Goal: Complete application form

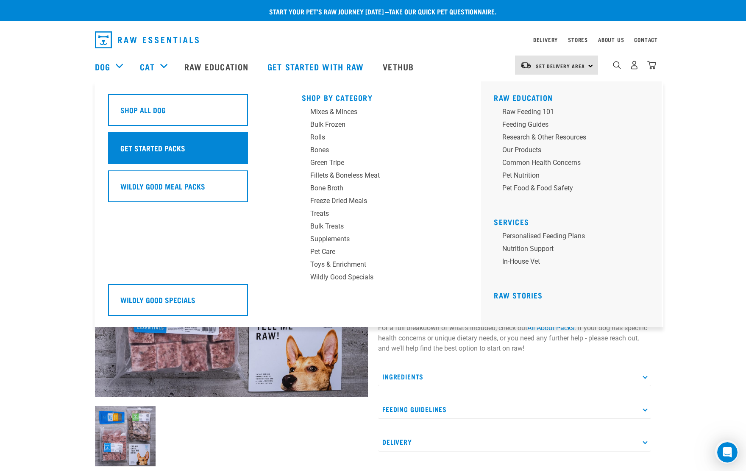
click at [148, 149] on h5 "Get Started Packs" at bounding box center [152, 147] width 65 height 11
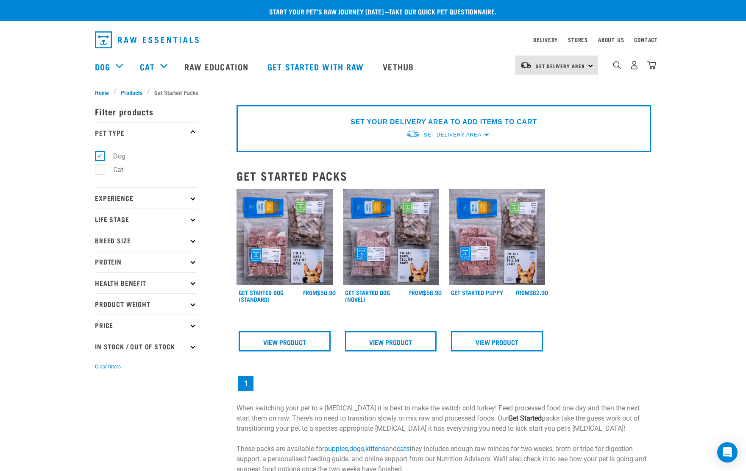
click at [191, 221] on p "Life Stage" at bounding box center [146, 219] width 102 height 21
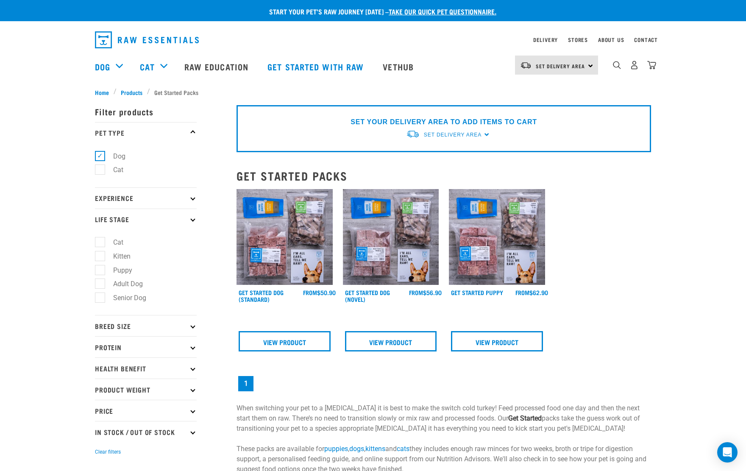
click at [191, 328] on p "Breed Size" at bounding box center [146, 325] width 102 height 21
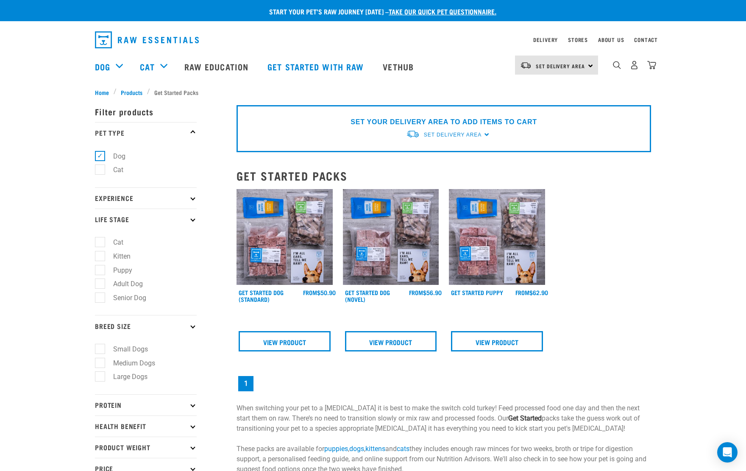
click at [103, 374] on label "Large Dogs" at bounding box center [125, 376] width 51 height 11
click at [101, 374] on input "Large Dogs" at bounding box center [98, 376] width 6 height 6
checkbox input "true"
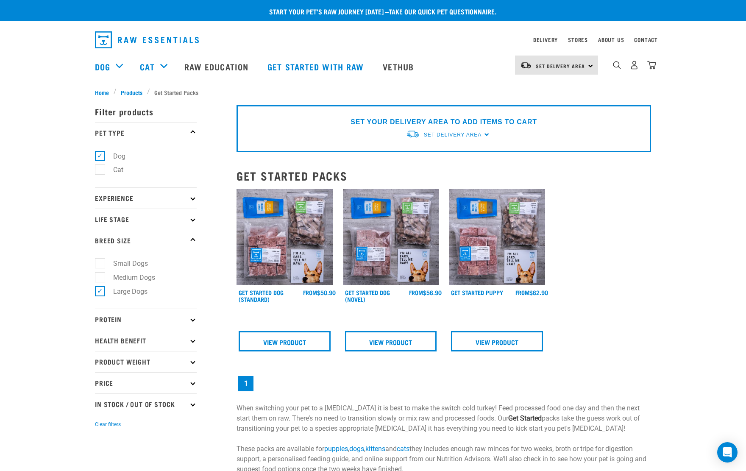
click at [101, 276] on label "Medium Dogs" at bounding box center [129, 277] width 59 height 11
click at [101, 276] on input "Medium Dogs" at bounding box center [98, 276] width 6 height 6
checkbox input "true"
click at [100, 291] on label "Large Dogs" at bounding box center [125, 291] width 51 height 11
click at [100, 291] on input "Large Dogs" at bounding box center [98, 290] width 6 height 6
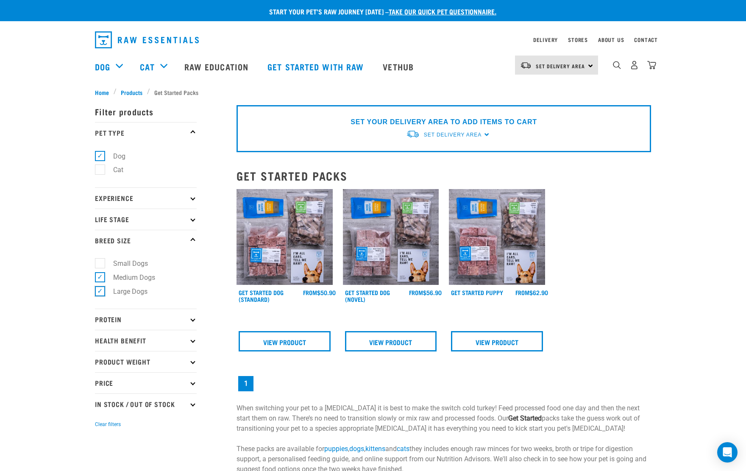
checkbox input "false"
click at [101, 290] on label "Large Dogs" at bounding box center [125, 291] width 51 height 11
click at [101, 290] on input "Large Dogs" at bounding box center [98, 290] width 6 height 6
checkbox input "true"
click at [100, 280] on label "Medium Dogs" at bounding box center [129, 277] width 59 height 11
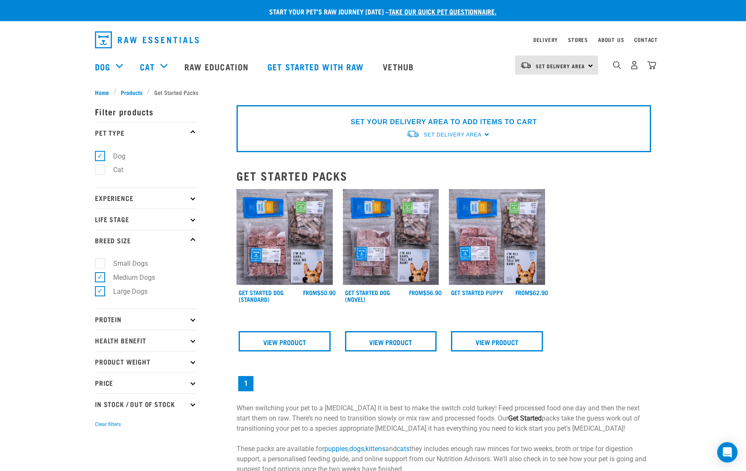
click at [100, 279] on input "Medium Dogs" at bounding box center [98, 276] width 6 height 6
checkbox input "false"
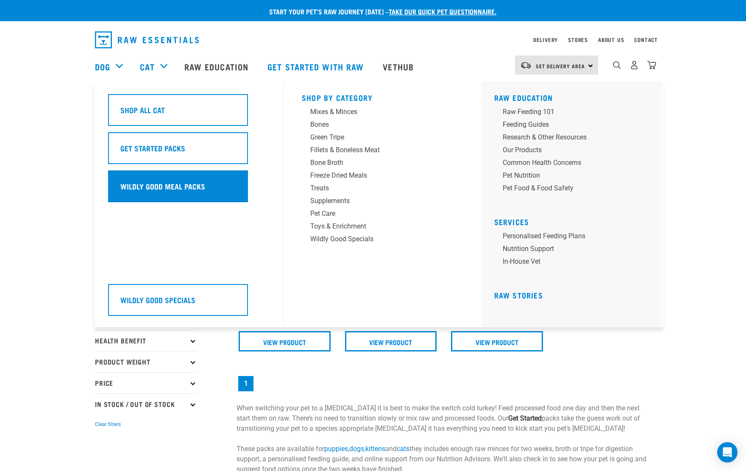
click at [190, 183] on h5 "Wildly Good Meal Packs" at bounding box center [162, 186] width 85 height 11
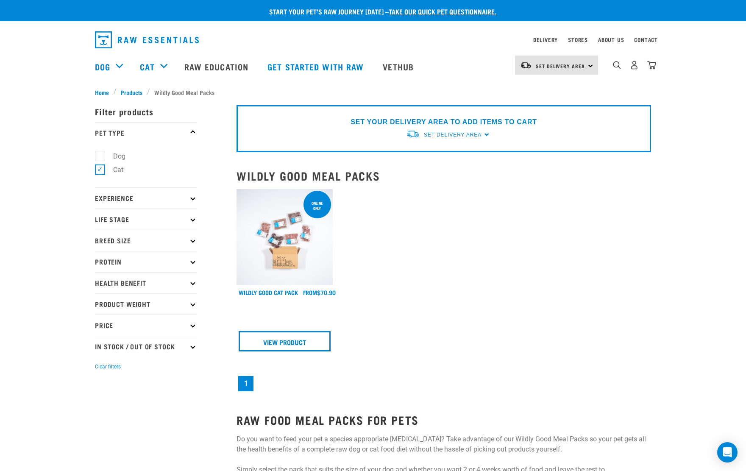
click at [139, 224] on p "Life Stage" at bounding box center [146, 219] width 102 height 21
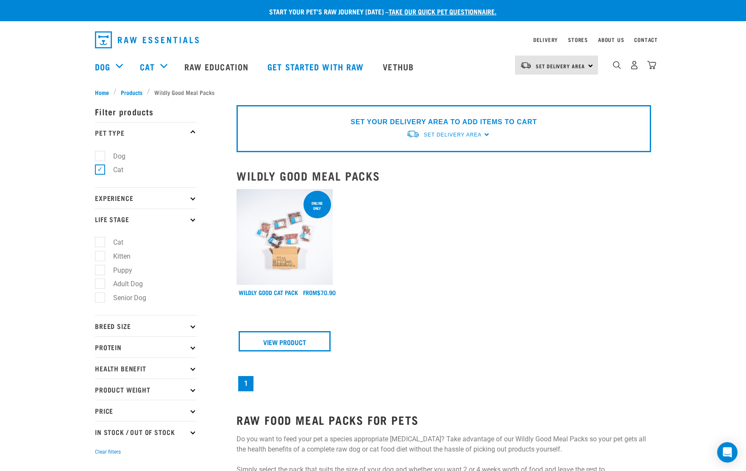
click at [101, 282] on label "Adult Dog" at bounding box center [123, 284] width 47 height 11
click at [101, 282] on input "Adult Dog" at bounding box center [98, 283] width 6 height 6
checkbox input "true"
click at [168, 327] on p "Breed Size" at bounding box center [146, 325] width 102 height 21
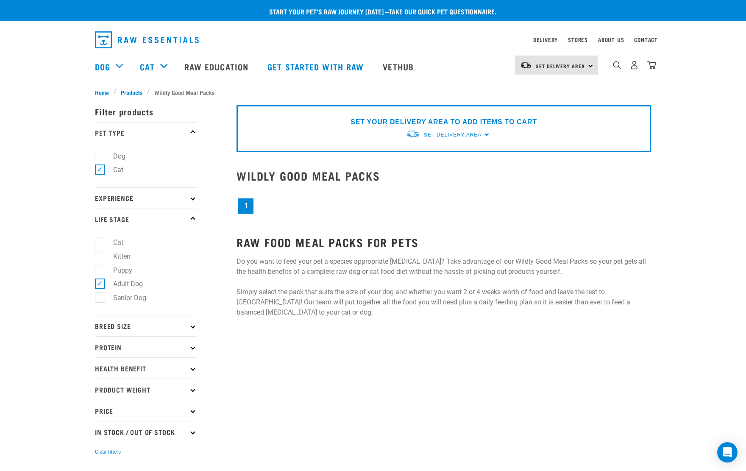
click at [195, 329] on p "Breed Size" at bounding box center [146, 325] width 102 height 21
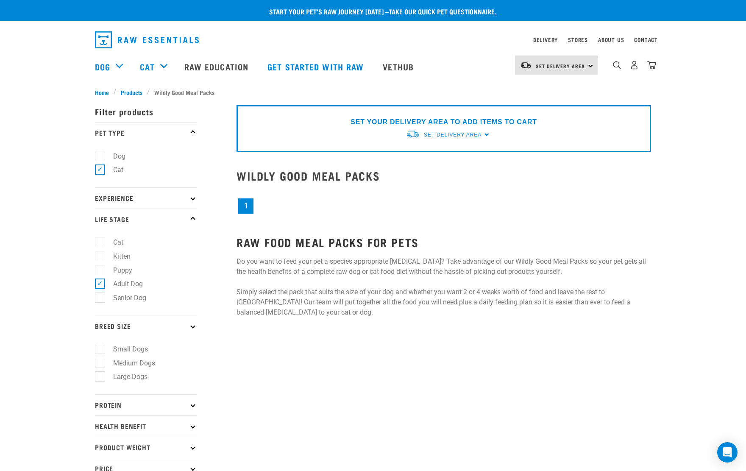
click at [101, 374] on label "Large Dogs" at bounding box center [125, 376] width 51 height 11
click at [101, 374] on input "Large Dogs" at bounding box center [98, 376] width 6 height 6
checkbox input "true"
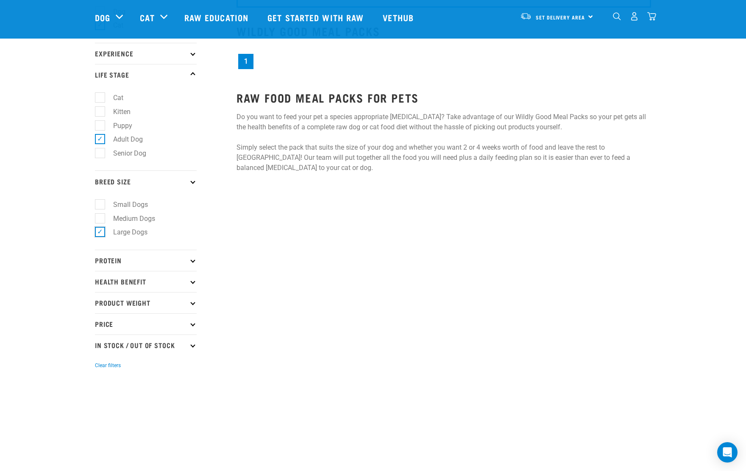
scroll to position [85, 0]
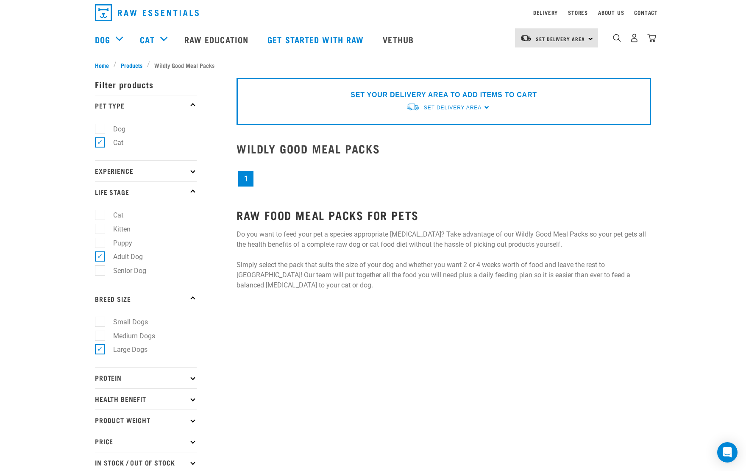
scroll to position [42, 0]
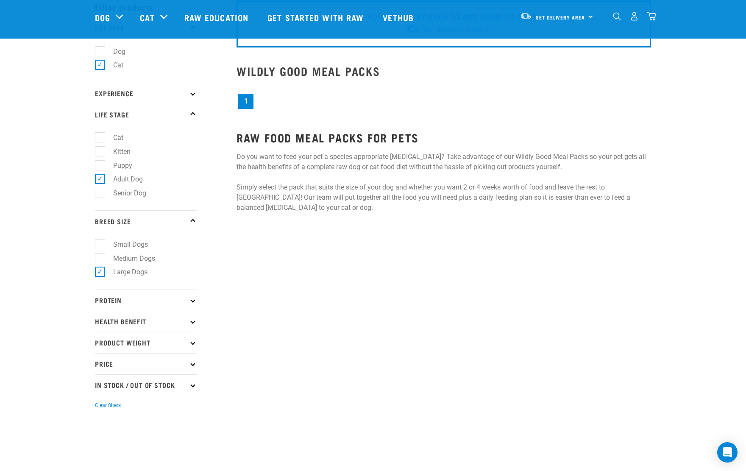
click at [193, 304] on p "Protein" at bounding box center [146, 300] width 102 height 21
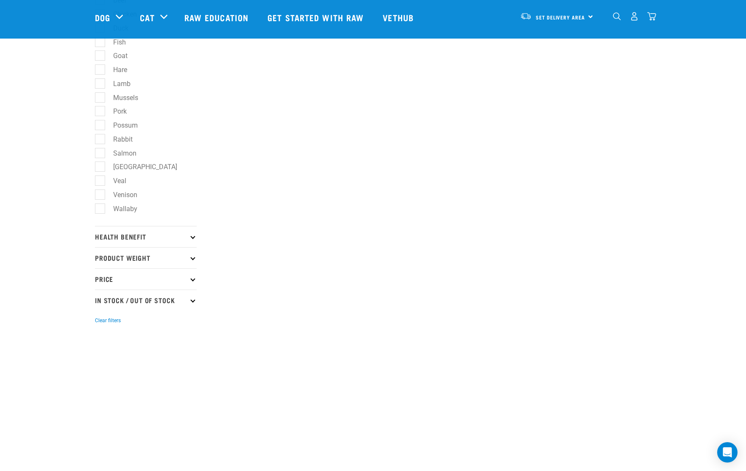
scroll to position [382, 0]
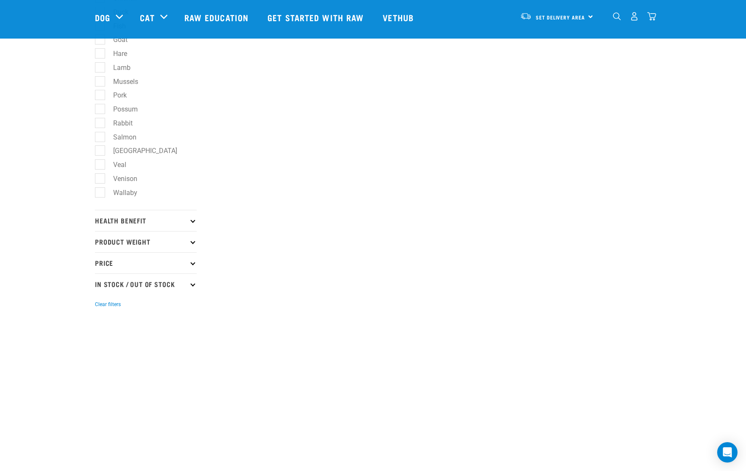
click at [191, 265] on p "Price" at bounding box center [146, 262] width 102 height 21
click at [193, 224] on p "Health Benefit" at bounding box center [146, 220] width 102 height 21
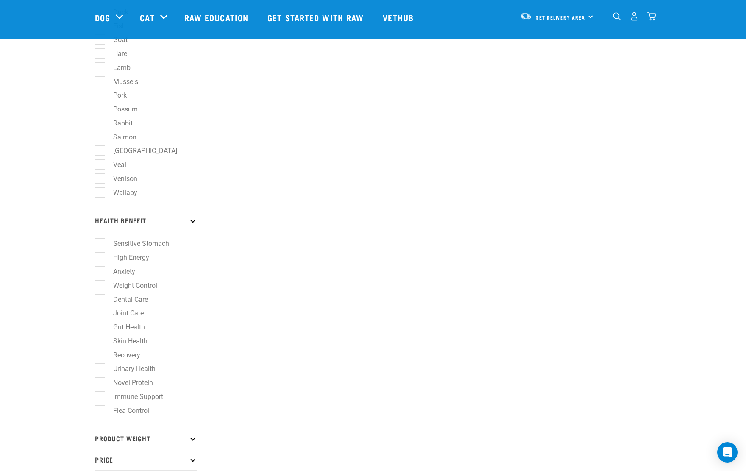
click at [100, 341] on label "Skin Health" at bounding box center [125, 341] width 51 height 11
click at [100, 341] on input "Skin Health" at bounding box center [98, 340] width 6 height 6
checkbox input "true"
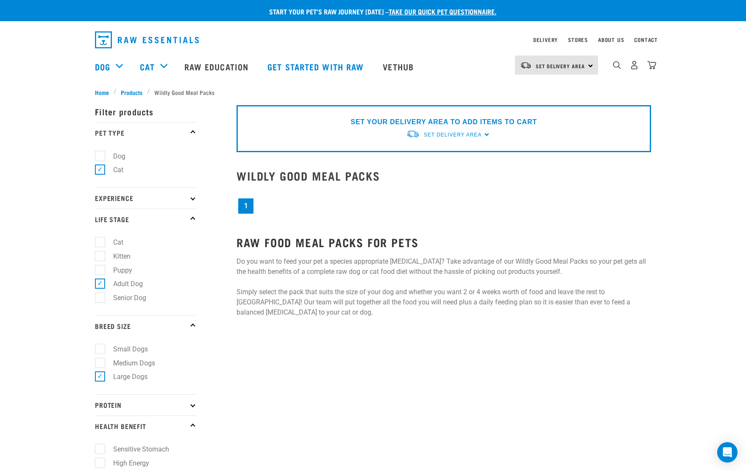
click at [249, 208] on link "1" at bounding box center [245, 205] width 15 height 15
click at [458, 134] on span "Set Delivery Area" at bounding box center [453, 135] width 58 height 6
click at [435, 154] on link "[GEOGRAPHIC_DATA]" at bounding box center [448, 155] width 84 height 14
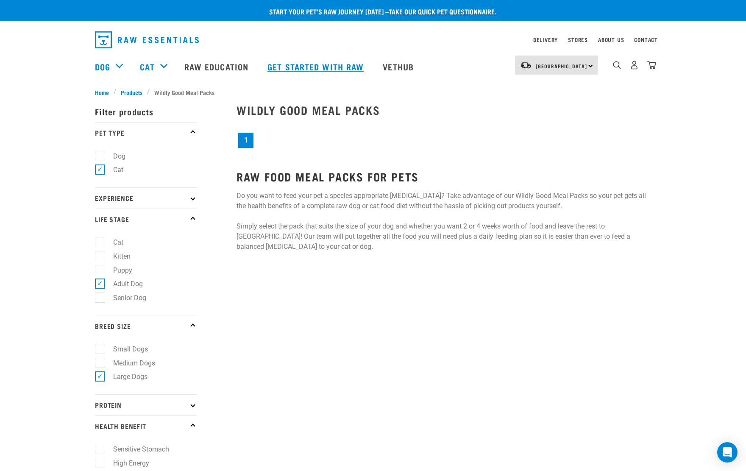
click at [299, 67] on link "Get started with Raw" at bounding box center [316, 67] width 115 height 34
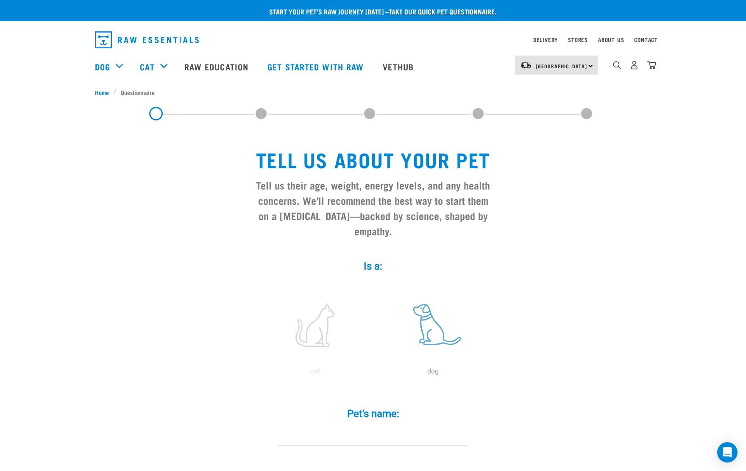
click at [432, 312] on label at bounding box center [433, 325] width 115 height 72
click at [374, 374] on input "radio" at bounding box center [374, 374] width 0 height 0
click at [307, 427] on input "Pet's name: *" at bounding box center [373, 436] width 191 height 19
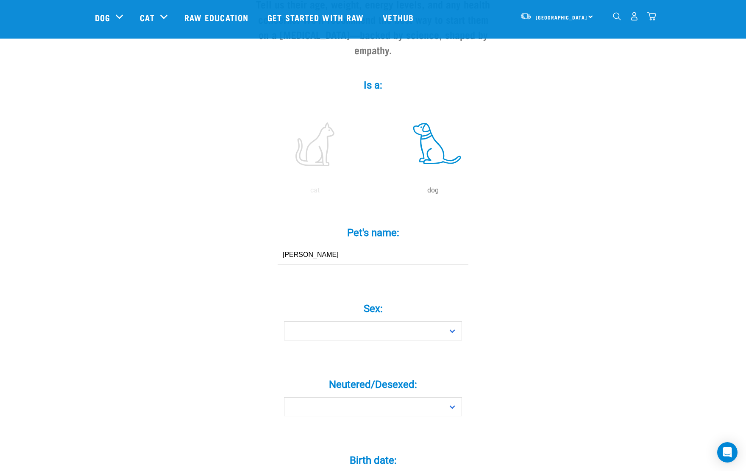
scroll to position [127, 0]
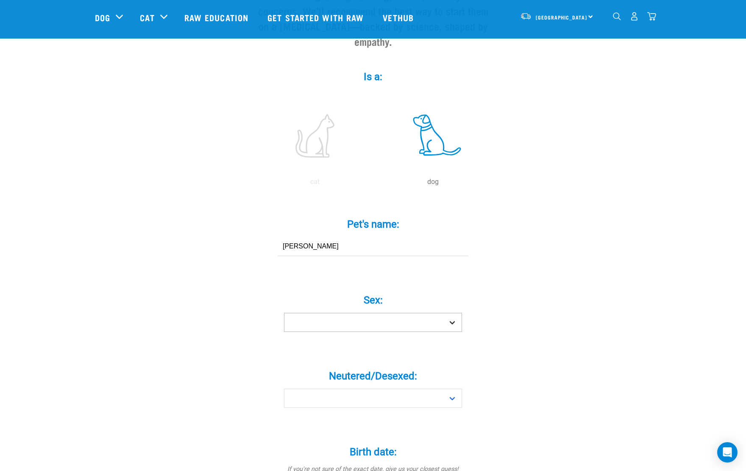
type input "Gino"
click at [436, 313] on select "Boy Girl" at bounding box center [373, 322] width 178 height 19
select select "boy"
click at [284, 313] on select "Boy Girl" at bounding box center [373, 322] width 178 height 19
click at [364, 389] on select "Yes No" at bounding box center [373, 398] width 178 height 19
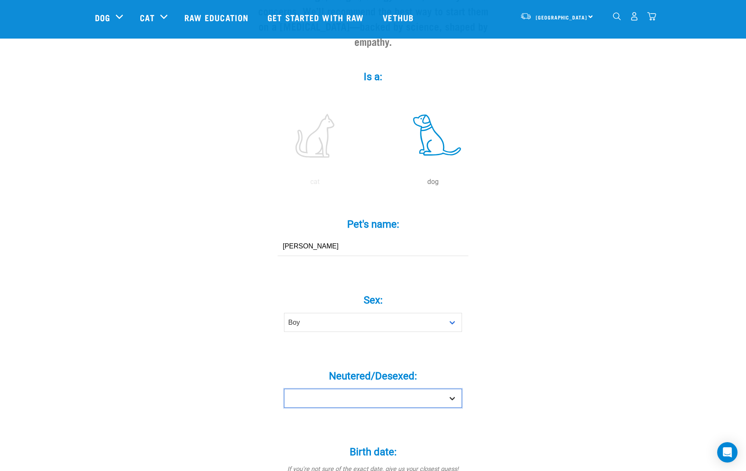
select select "yes"
click at [284, 389] on select "Yes No" at bounding box center [373, 398] width 178 height 19
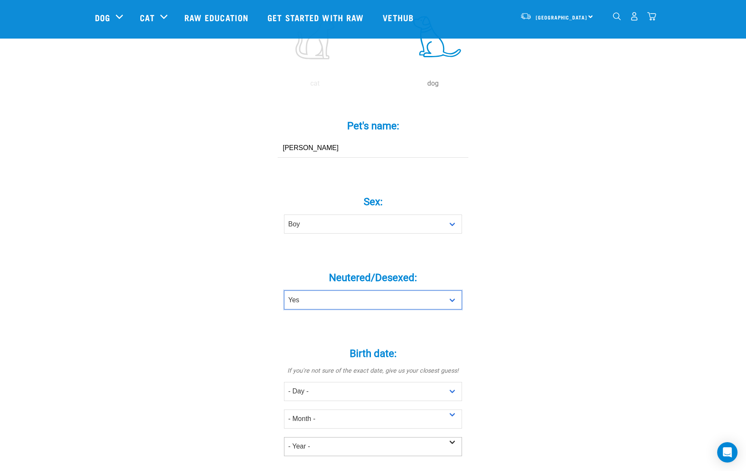
scroll to position [254, 0]
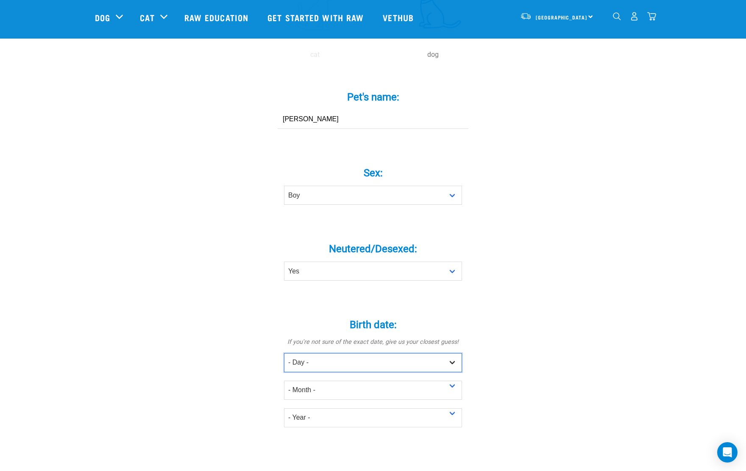
click at [324, 353] on select "- Day - 1 2 3 4 5 6 7 8 9 10 11 12 13 14 15 16 17 18 19 20 21 22 23 24 25 26 27" at bounding box center [373, 362] width 178 height 19
click at [454, 353] on select "- Day - 1 2 3 4 5 6 7 8 9 10 11 12 13 14 15 16 17 18 19 20 21 22 23 24 25 26 27" at bounding box center [373, 362] width 178 height 19
select select "22"
click at [284, 353] on select "- Day - 1 2 3 4 5 6 7 8 9 10 11 12 13 14 15 16 17 18 19 20 21 22 23 24 25 26 27" at bounding box center [373, 362] width 178 height 19
click at [349, 381] on select "- Month - January February March April May June July August September October N…" at bounding box center [373, 390] width 178 height 19
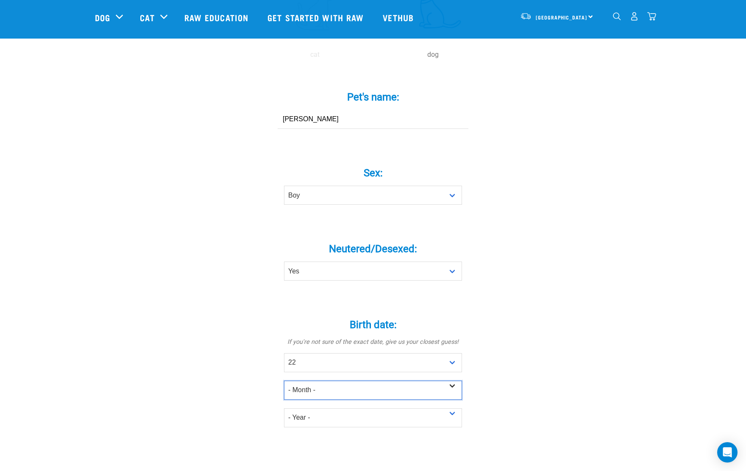
select select "May"
click at [284, 381] on select "- Month - January February March April May June July August September October N…" at bounding box center [373, 390] width 178 height 19
click at [311, 408] on select "- Year - 2025 2024 2023 2022 2021 2020 2019 2018 2017 2016 2015 2014 2013 2012" at bounding box center [373, 417] width 178 height 19
select select "2018"
click at [284, 408] on select "- Year - 2025 2024 2023 2022 2021 2020 2019 2018 2017 2016 2015 2014 2013 2012" at bounding box center [373, 417] width 178 height 19
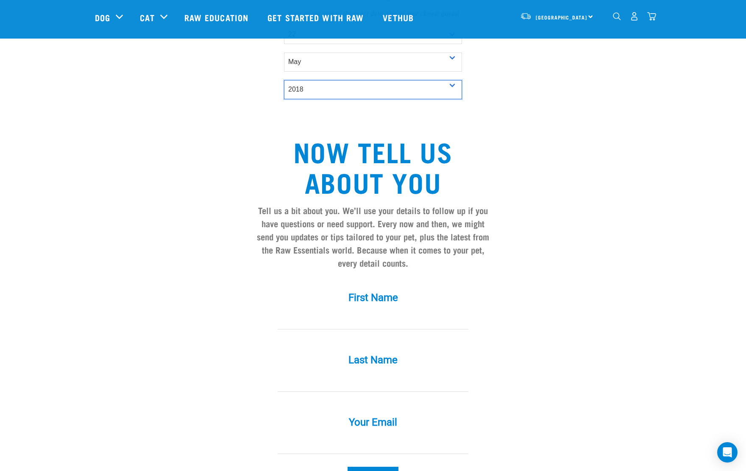
scroll to position [594, 0]
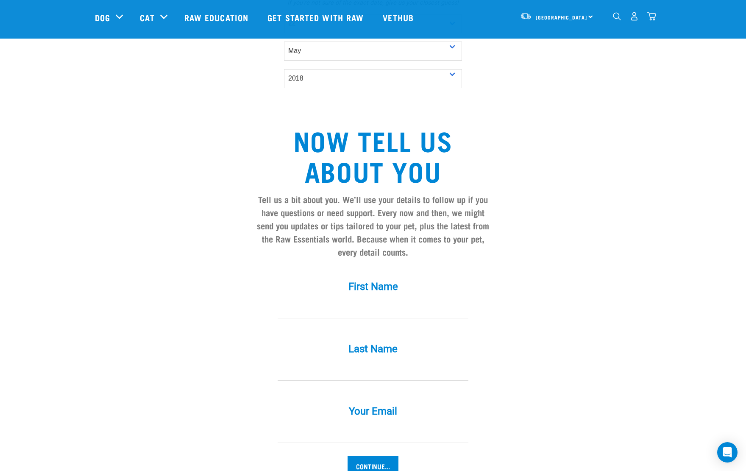
click at [373, 279] on label "First Name *" at bounding box center [373, 286] width 254 height 15
click at [373, 299] on input "First Name *" at bounding box center [373, 308] width 191 height 19
type input "Eve"
click at [315, 362] on input "Last Name *" at bounding box center [373, 371] width 191 height 19
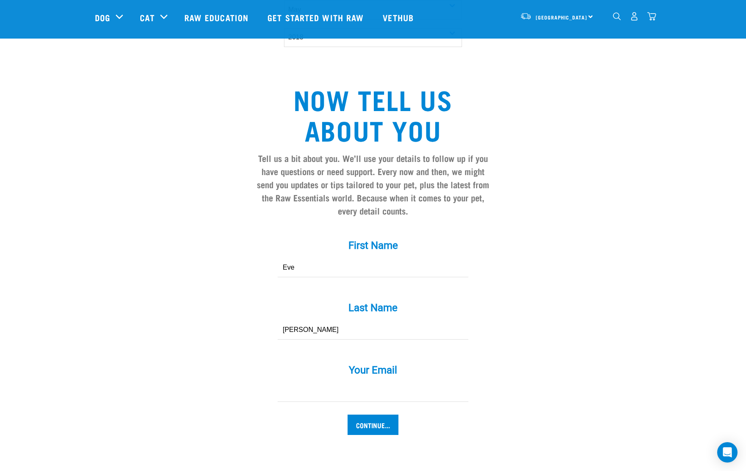
scroll to position [636, 0]
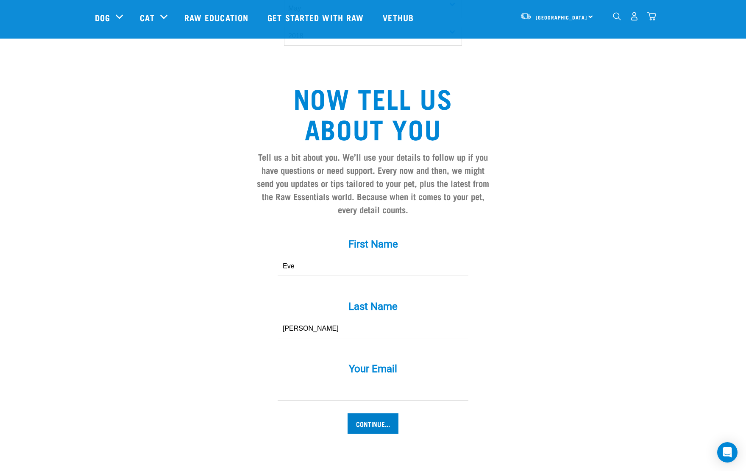
type input "Denny"
click at [372, 413] on input "Continue..." at bounding box center [373, 423] width 51 height 20
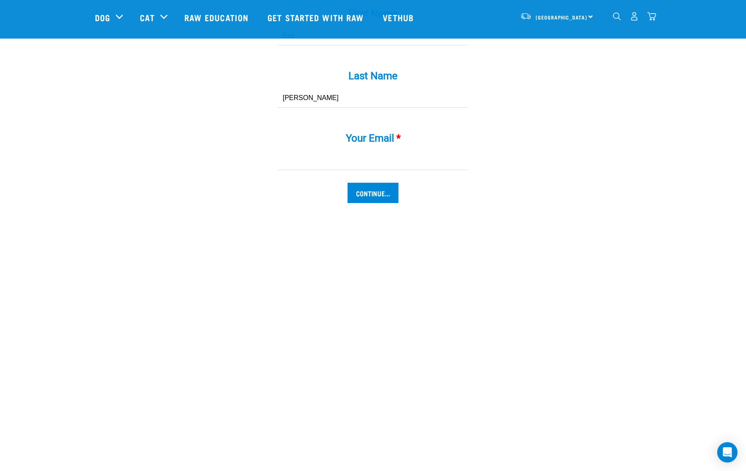
scroll to position [782, 0]
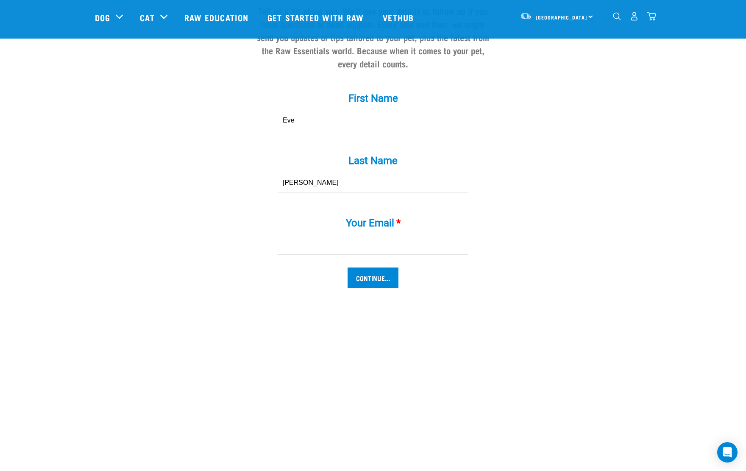
click at [285, 236] on input "Your Email *" at bounding box center [373, 245] width 191 height 19
type input "eveathome@gmail.com"
click at [357, 268] on input "Continue..." at bounding box center [373, 278] width 51 height 20
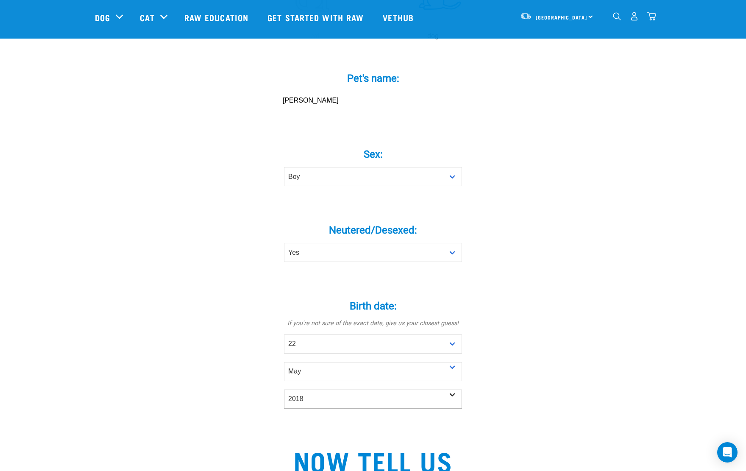
scroll to position [204, 0]
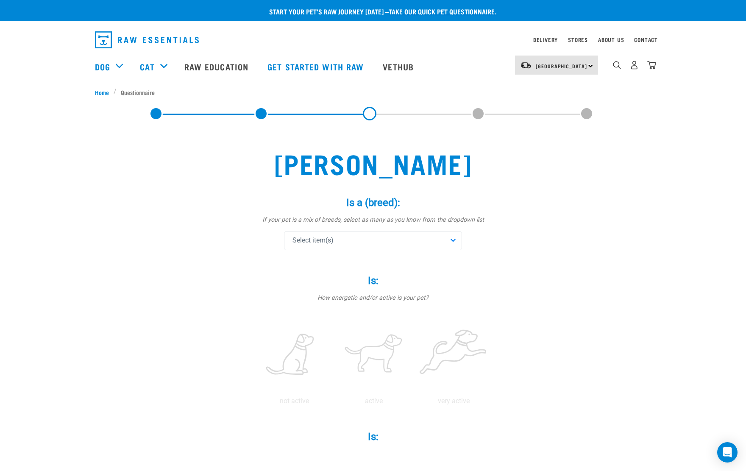
click at [382, 231] on div "Select item(s)" at bounding box center [373, 240] width 178 height 19
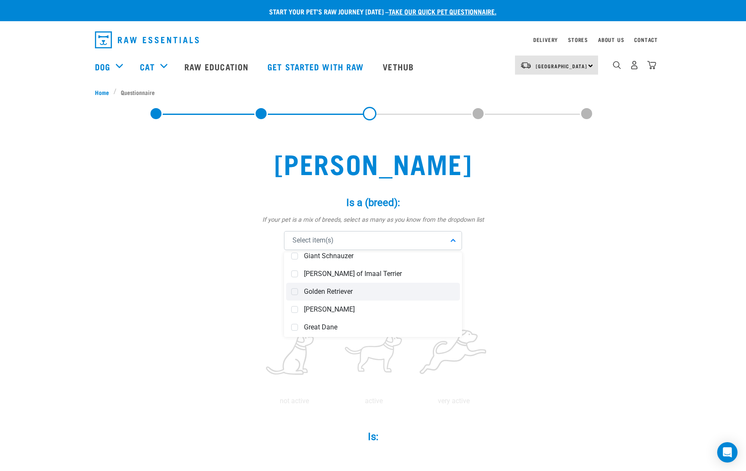
click at [295, 291] on span at bounding box center [294, 291] width 7 height 7
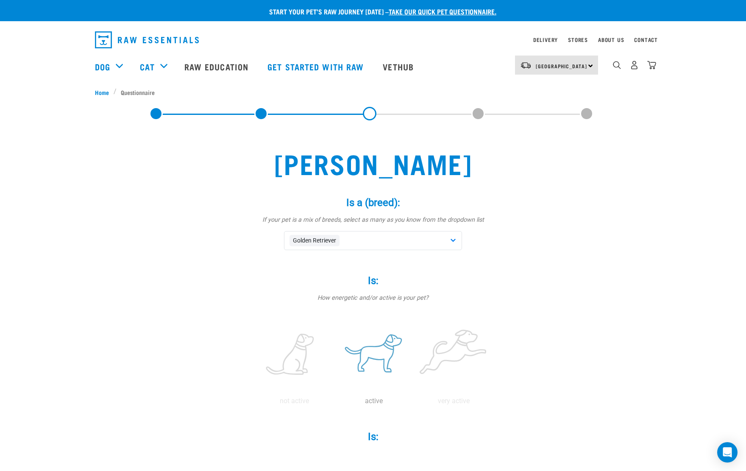
click at [372, 353] on label at bounding box center [374, 355] width 76 height 72
click at [334, 403] on input "radio" at bounding box center [334, 403] width 0 height 0
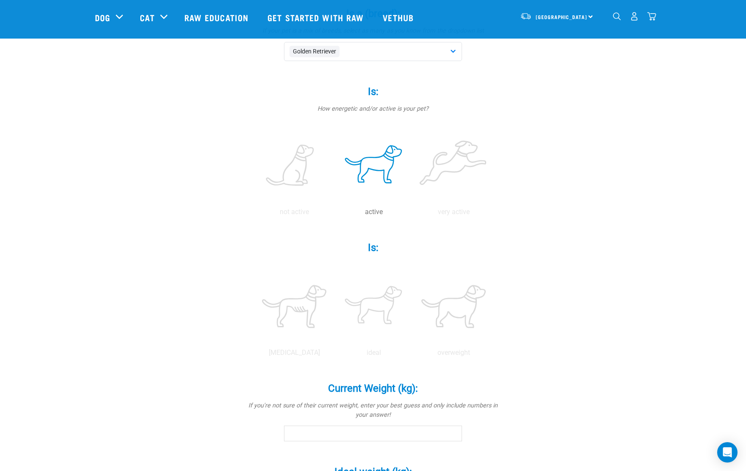
scroll to position [127, 0]
click at [376, 308] on label at bounding box center [374, 306] width 76 height 72
click at [334, 355] on input "radio" at bounding box center [334, 355] width 0 height 0
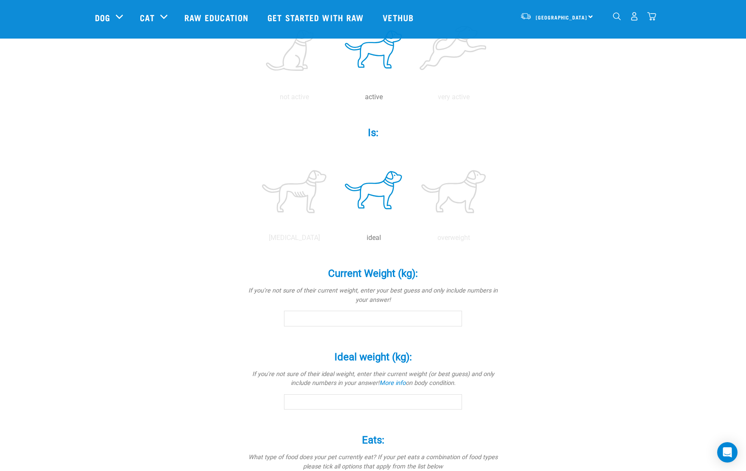
scroll to position [254, 0]
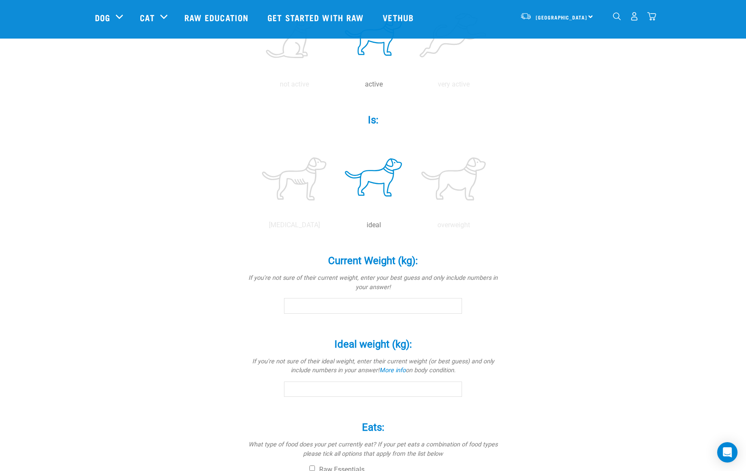
click at [330, 310] on input "Current Weight (kg): *" at bounding box center [373, 305] width 178 height 15
click at [455, 308] on input "-0.1" at bounding box center [373, 305] width 178 height 15
drag, startPoint x: 284, startPoint y: 309, endPoint x: 277, endPoint y: 308, distance: 6.8
click at [277, 308] on div "Current Weight (kg): * If you're not sure of their current weight, enter your b…" at bounding box center [373, 278] width 254 height 71
type input "31"
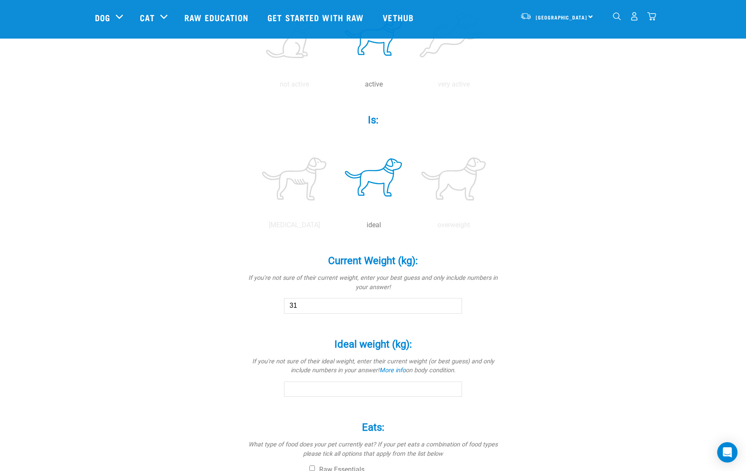
click at [317, 389] on input "Ideal weight (kg): *" at bounding box center [373, 389] width 178 height 15
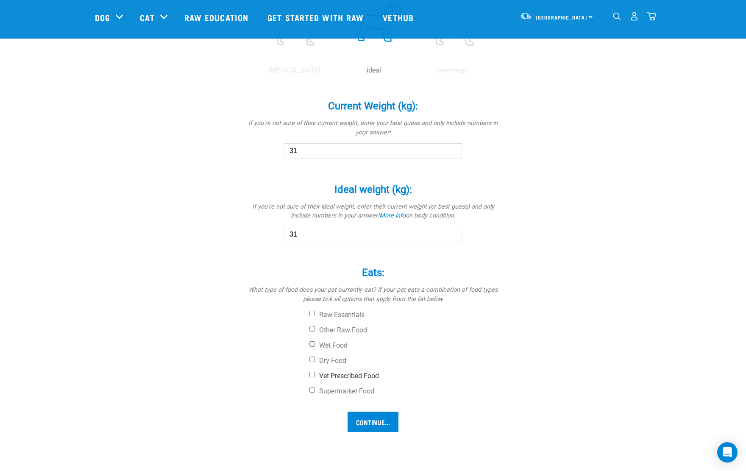
scroll to position [424, 0]
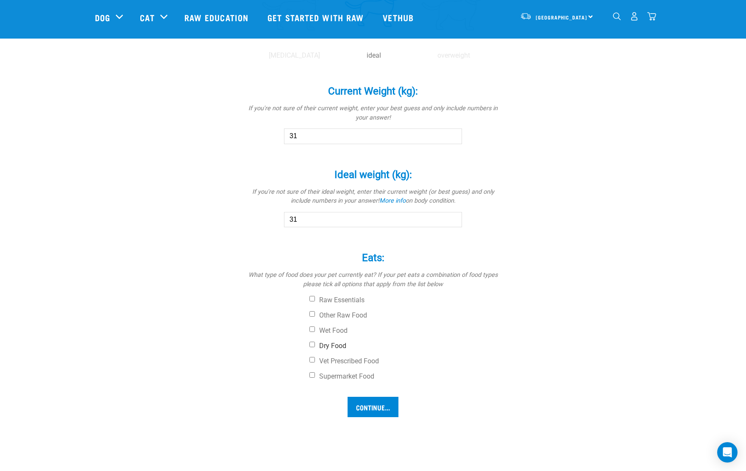
type input "31"
click at [313, 345] on input "Dry Food" at bounding box center [313, 345] width 6 height 6
checkbox input "true"
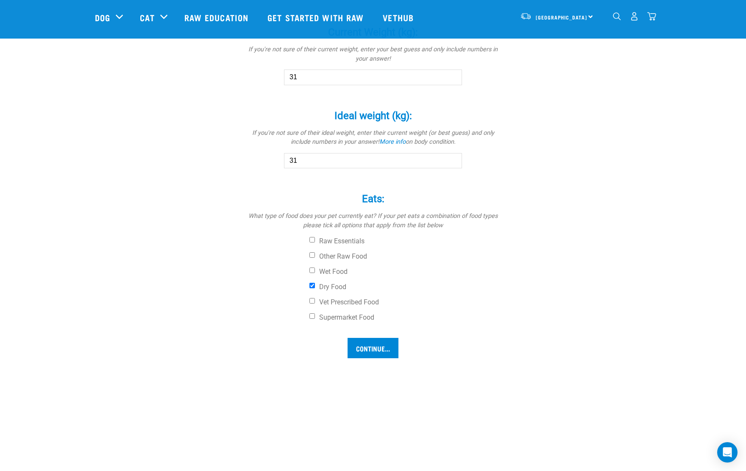
scroll to position [509, 0]
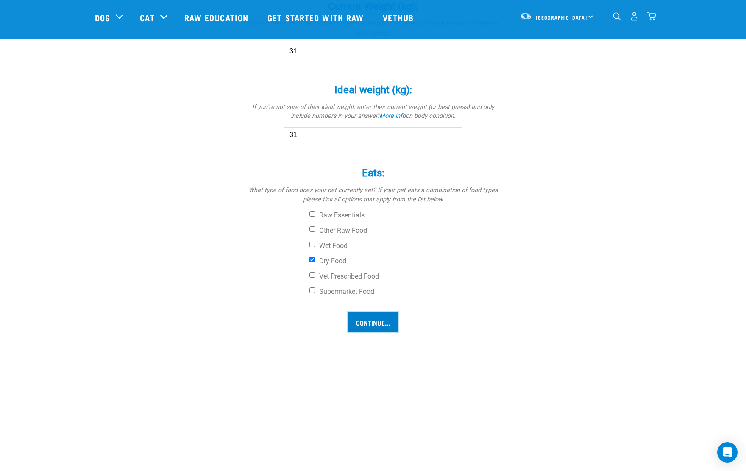
click at [371, 320] on input "Continue..." at bounding box center [373, 322] width 51 height 20
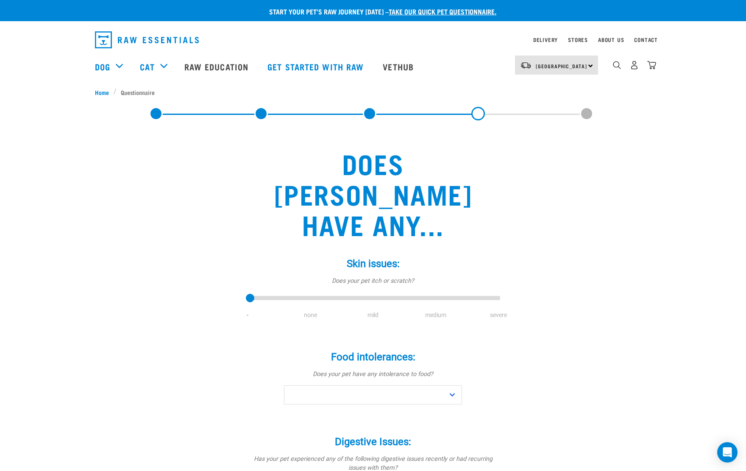
click at [436, 311] on li "medium" at bounding box center [436, 315] width 63 height 9
drag, startPoint x: 251, startPoint y: 268, endPoint x: 436, endPoint y: 266, distance: 184.9
type input "3"
click at [436, 293] on input "range" at bounding box center [373, 299] width 254 height 12
click at [453, 385] on select "No Yes" at bounding box center [373, 394] width 178 height 19
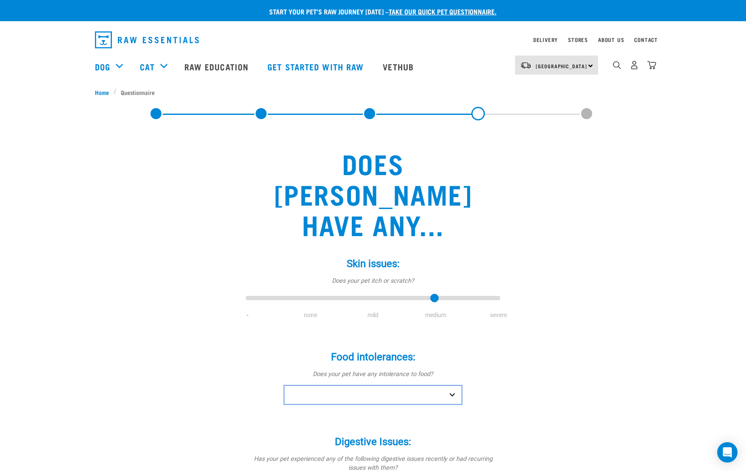
select select "no"
click at [284, 385] on select "No Yes" at bounding box center [373, 394] width 178 height 19
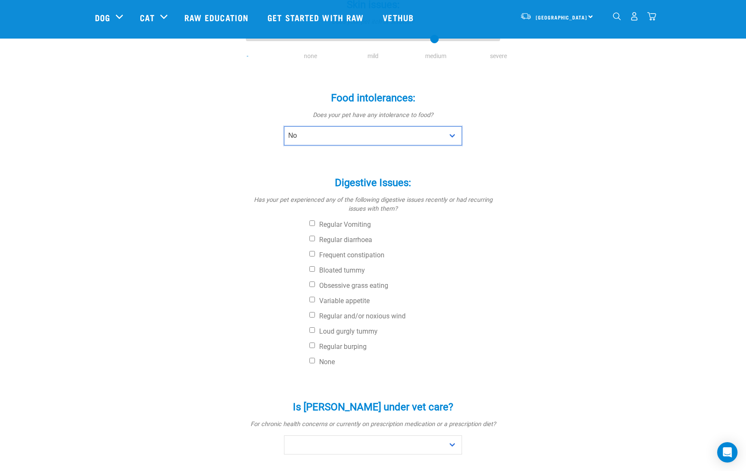
scroll to position [212, 0]
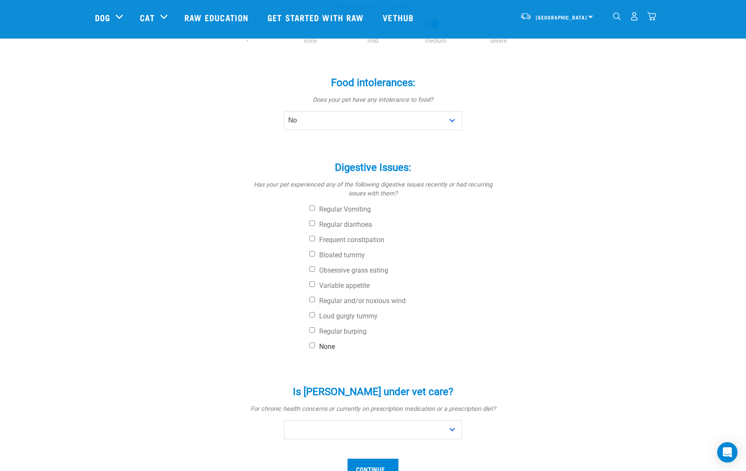
click at [314, 343] on input "None" at bounding box center [313, 346] width 6 height 6
checkbox input "true"
click at [451, 420] on select "No Yes" at bounding box center [373, 429] width 178 height 19
click at [284, 420] on select "No Yes" at bounding box center [373, 429] width 178 height 19
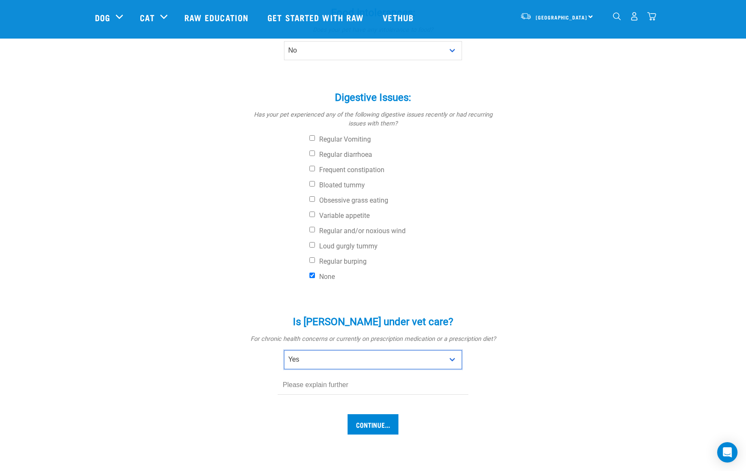
scroll to position [297, 0]
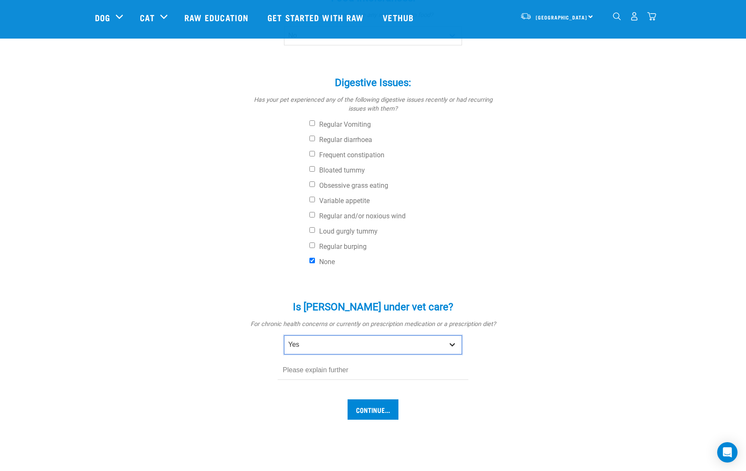
click at [454, 335] on select "No Yes" at bounding box center [373, 344] width 178 height 19
select select "no"
click at [284, 335] on select "No Yes" at bounding box center [373, 344] width 178 height 19
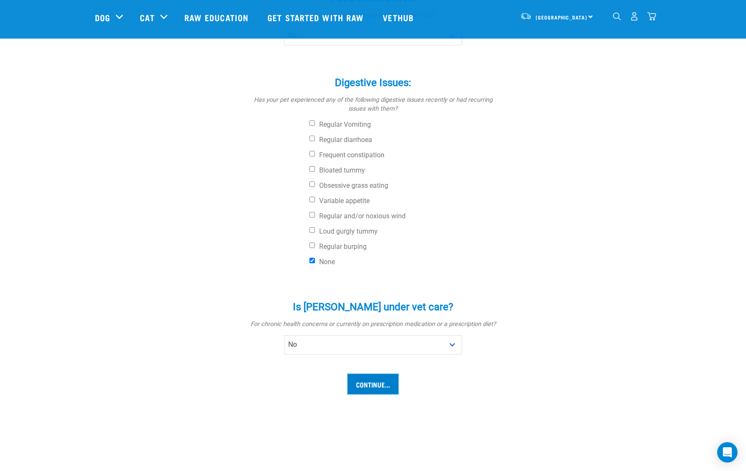
click at [383, 374] on input "Continue..." at bounding box center [373, 384] width 51 height 20
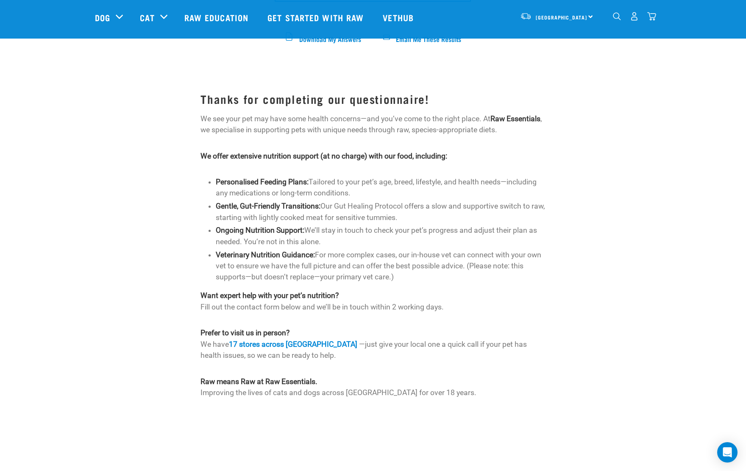
scroll to position [424, 0]
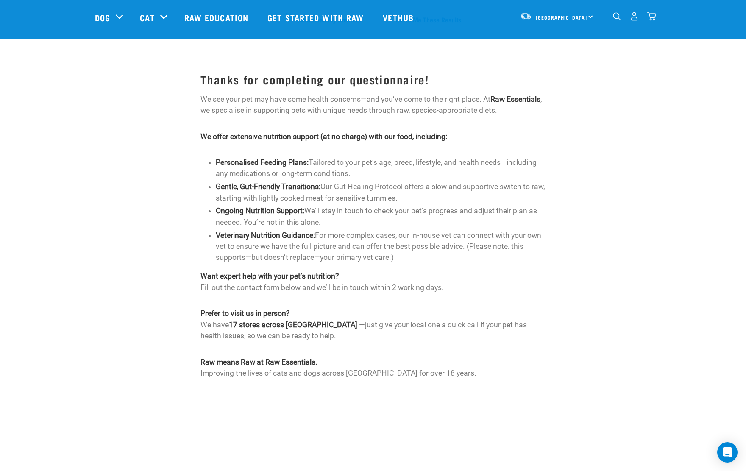
click at [272, 321] on link "17 stores across New Zealand" at bounding box center [293, 325] width 128 height 8
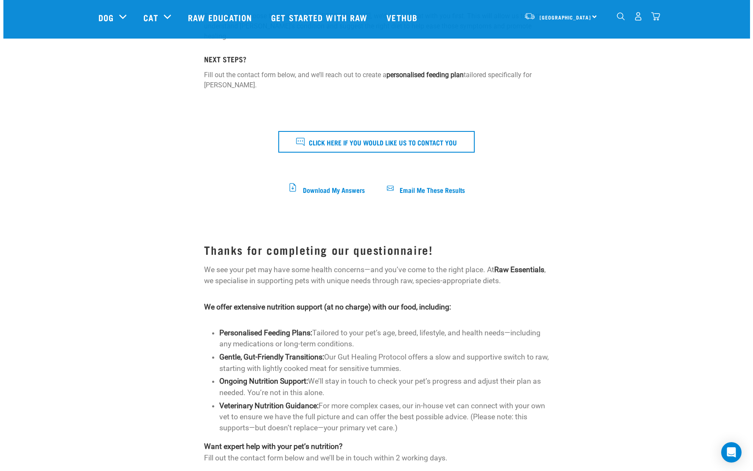
scroll to position [224, 0]
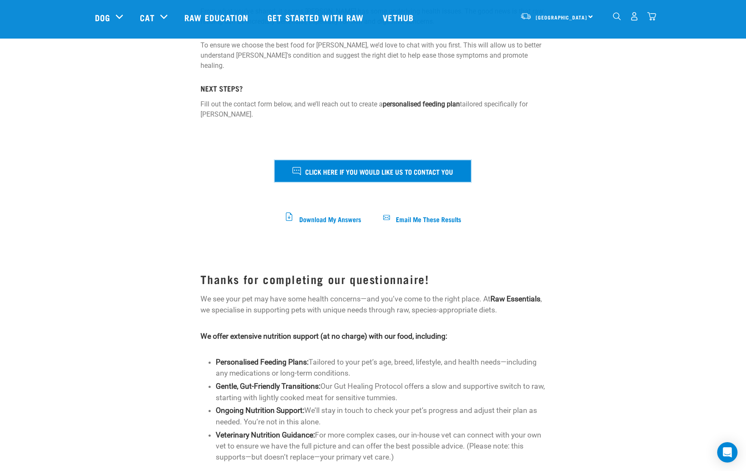
click at [373, 166] on span "Click here if you would like us to contact you" at bounding box center [379, 171] width 148 height 11
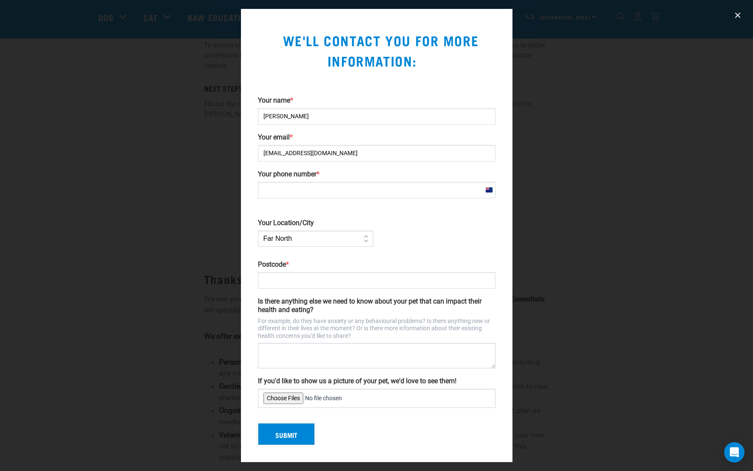
click at [367, 192] on input "Your phone number *" at bounding box center [376, 190] width 237 height 17
type input "[PHONE_NUMBER]"
click at [366, 240] on select "Far [GEOGRAPHIC_DATA] [GEOGRAPHIC_DATA] [GEOGRAPHIC_DATA] [GEOGRAPHIC_DATA] [GE…" at bounding box center [315, 239] width 115 height 16
select select "[GEOGRAPHIC_DATA]"
click at [258, 231] on select "Far [GEOGRAPHIC_DATA] [GEOGRAPHIC_DATA] [GEOGRAPHIC_DATA] [GEOGRAPHIC_DATA] [GE…" at bounding box center [315, 239] width 115 height 16
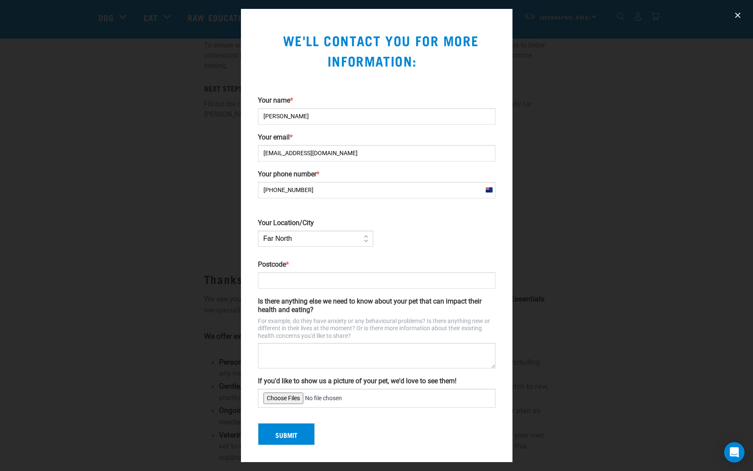
click at [308, 280] on input "Postcode *" at bounding box center [376, 280] width 237 height 17
type input "0630"
click at [267, 346] on textarea "Is there anything else we need to know about your pet that can impact their hea…" at bounding box center [376, 355] width 237 height 25
click at [306, 349] on textarea "Yeast infections in ears and probably skin fr" at bounding box center [376, 355] width 237 height 25
click at [430, 352] on textarea "Yeast infections from tiem to time in ears and probably skin fr" at bounding box center [376, 355] width 237 height 25
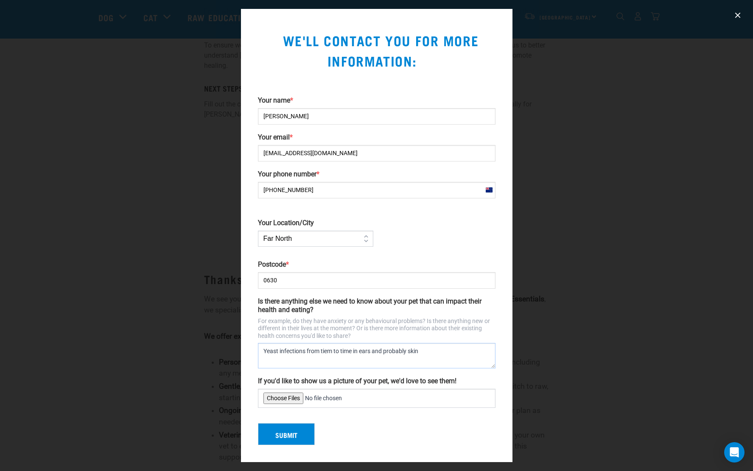
type textarea "Yeast infections from tiem to time in ears and probably skin"
click at [290, 396] on input "If you'd like to show us a picture of your pet, we'd love to see them!" at bounding box center [376, 398] width 237 height 19
type input "C:\fakepath\IMG_9546.JPG"
drag, startPoint x: 307, startPoint y: 189, endPoint x: 255, endPoint y: 193, distance: 52.3
click at [255, 193] on div "Your phone number * [GEOGRAPHIC_DATA] +64 [PHONE_NUMBER]" at bounding box center [376, 184] width 244 height 28
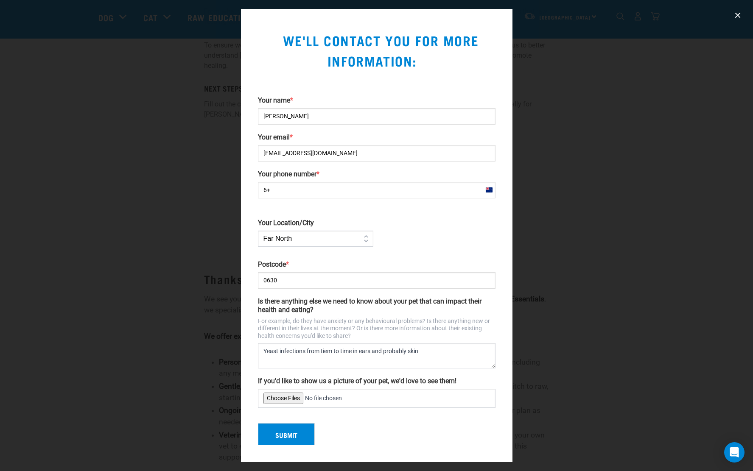
type input "6"
drag, startPoint x: 274, startPoint y: 190, endPoint x: 258, endPoint y: 193, distance: 16.0
click at [259, 193] on input "[PHONE_NUMBER]" at bounding box center [376, 190] width 237 height 17
type input "0212481071"
click at [283, 436] on button "Submit" at bounding box center [286, 434] width 57 height 22
